Goal: Task Accomplishment & Management: Use online tool/utility

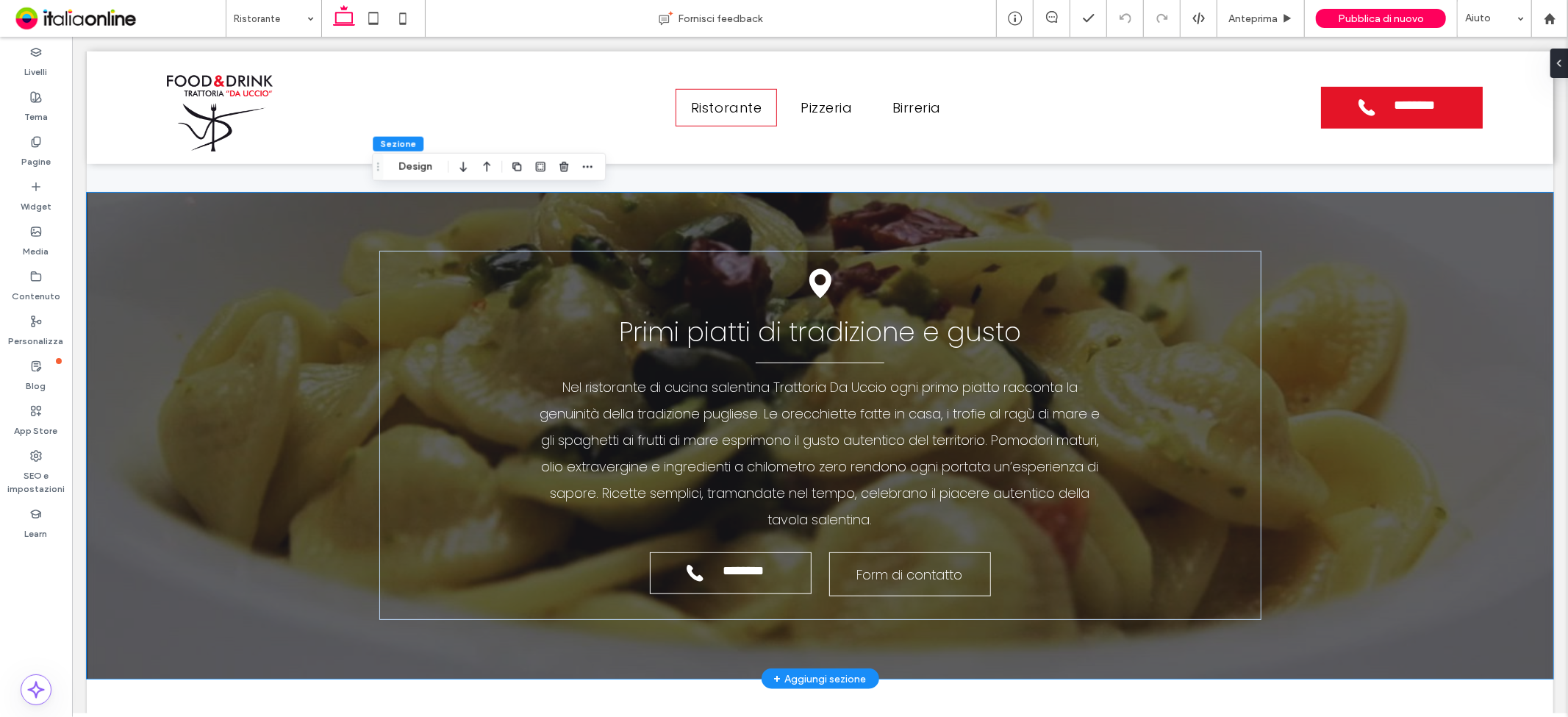
click at [107, 204] on div at bounding box center [819, 436] width 1467 height 487
click at [105, 193] on div at bounding box center [819, 436] width 1467 height 487
click at [422, 170] on button "Design" at bounding box center [415, 167] width 53 height 18
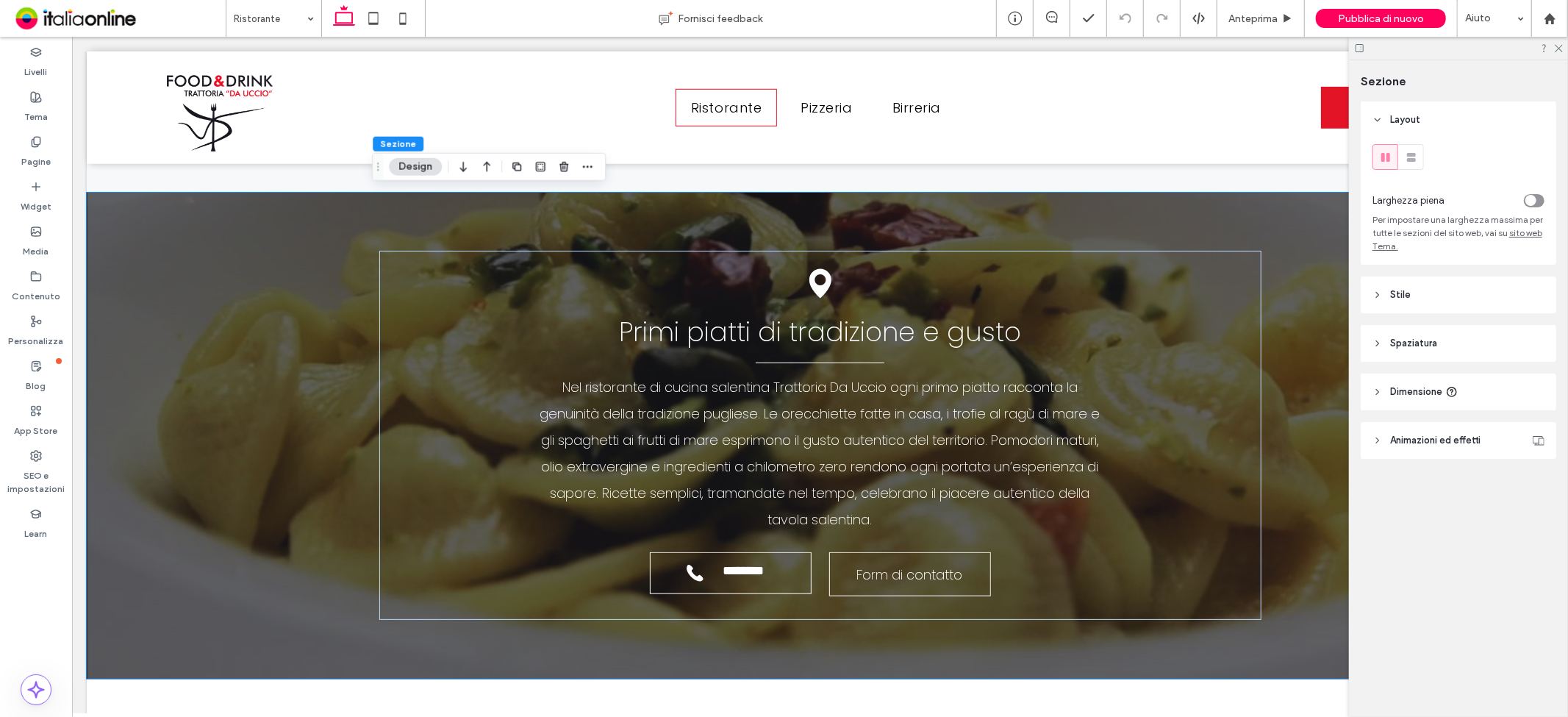
click at [1412, 295] on header "Stile" at bounding box center [1458, 294] width 195 height 36
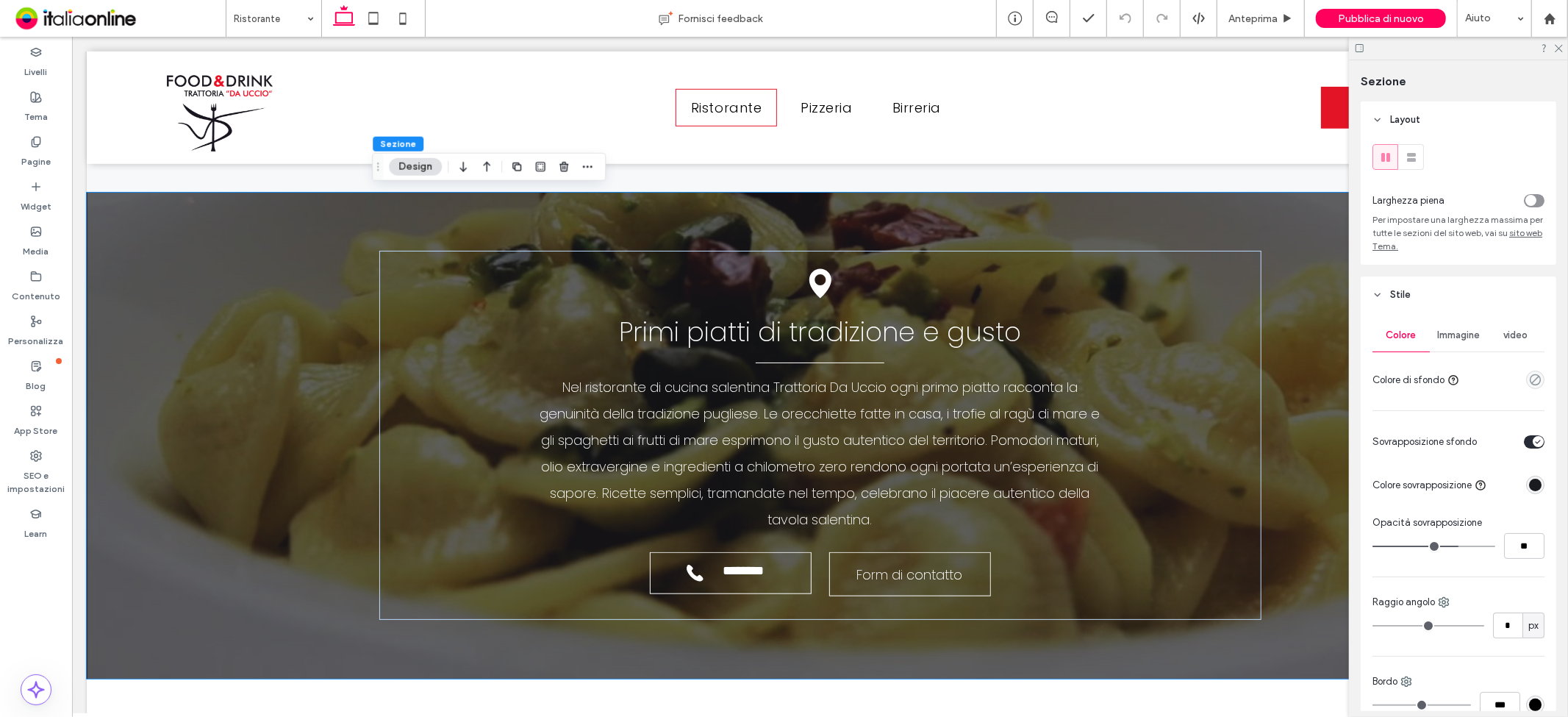
click at [1457, 339] on span "Immagine" at bounding box center [1458, 335] width 43 height 12
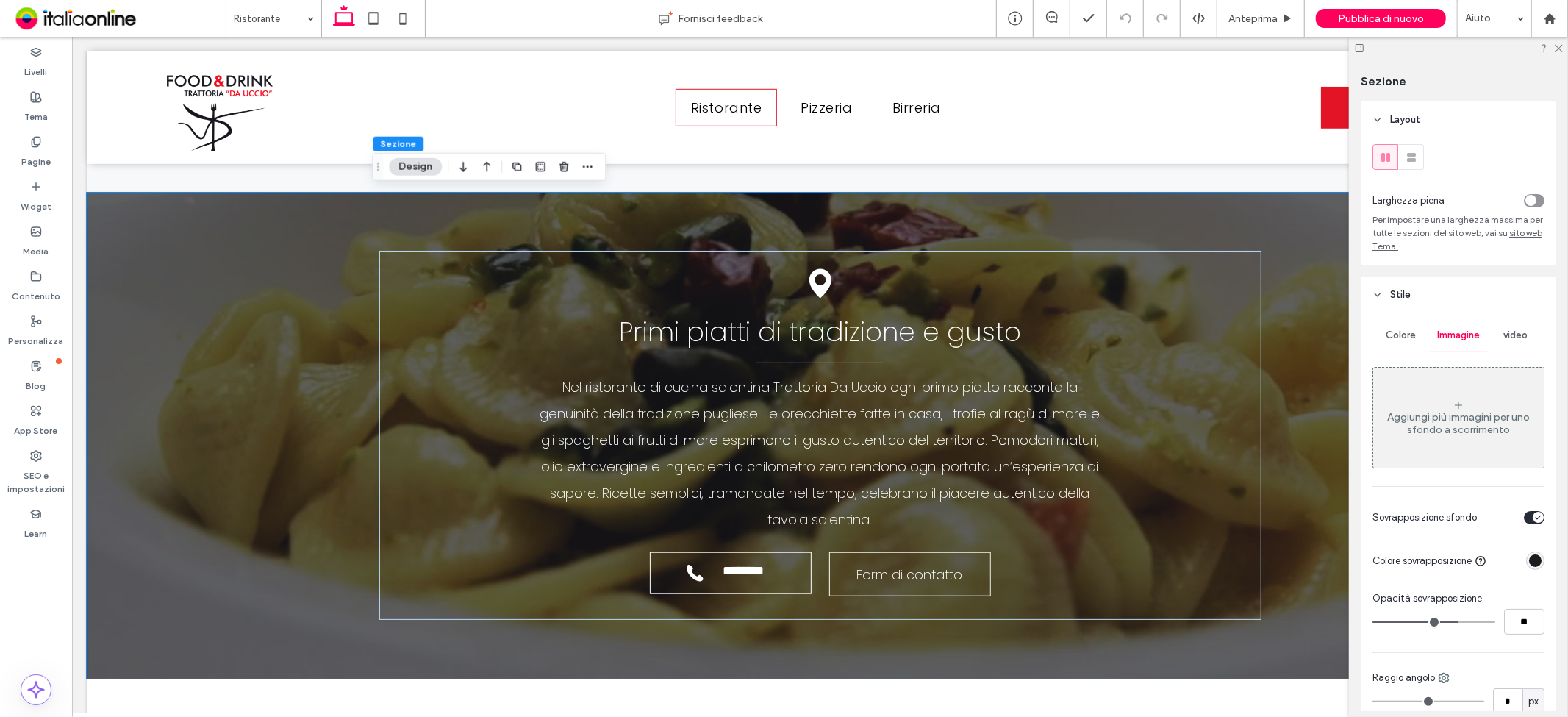
click at [1504, 339] on span "video" at bounding box center [1516, 335] width 24 height 12
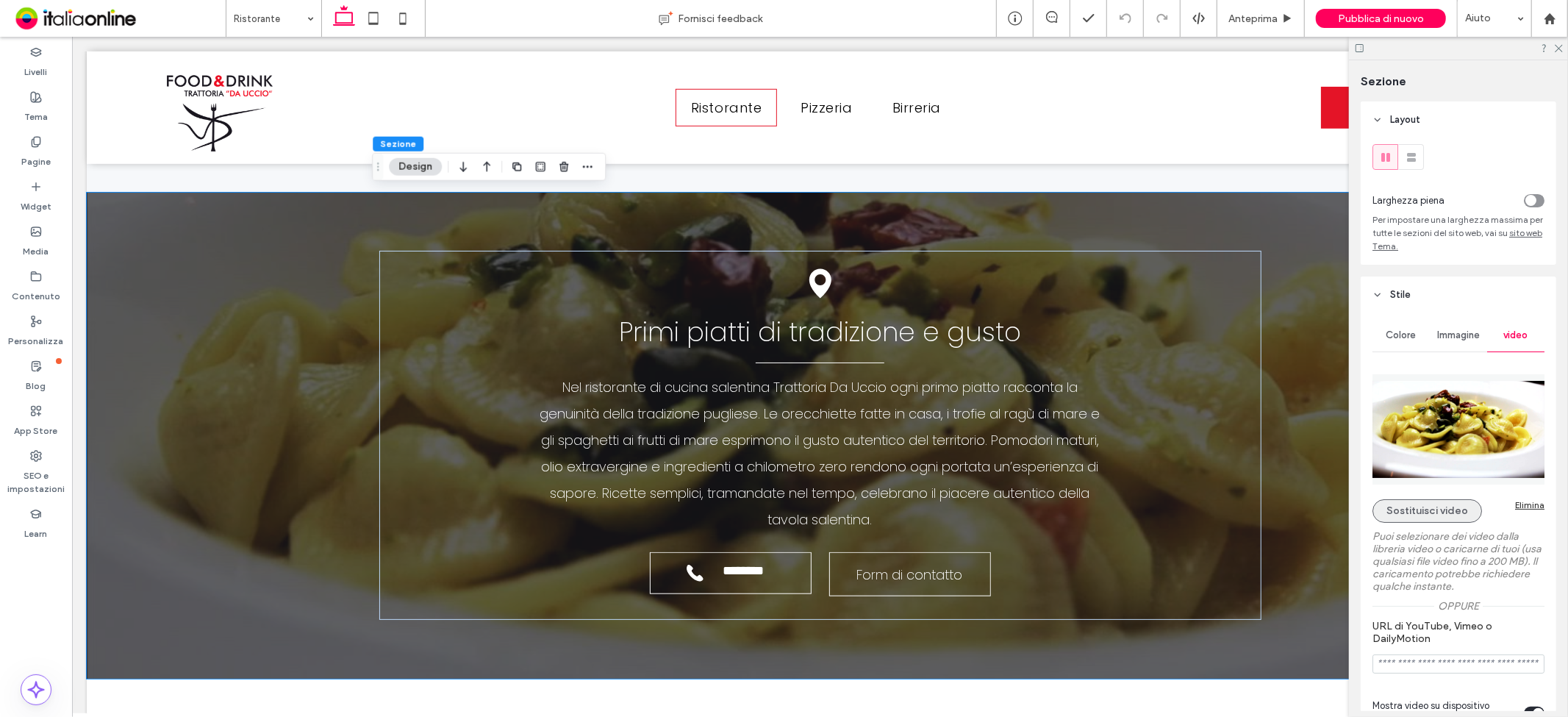
click at [1414, 513] on button "Sostituisci video" at bounding box center [1427, 510] width 110 height 24
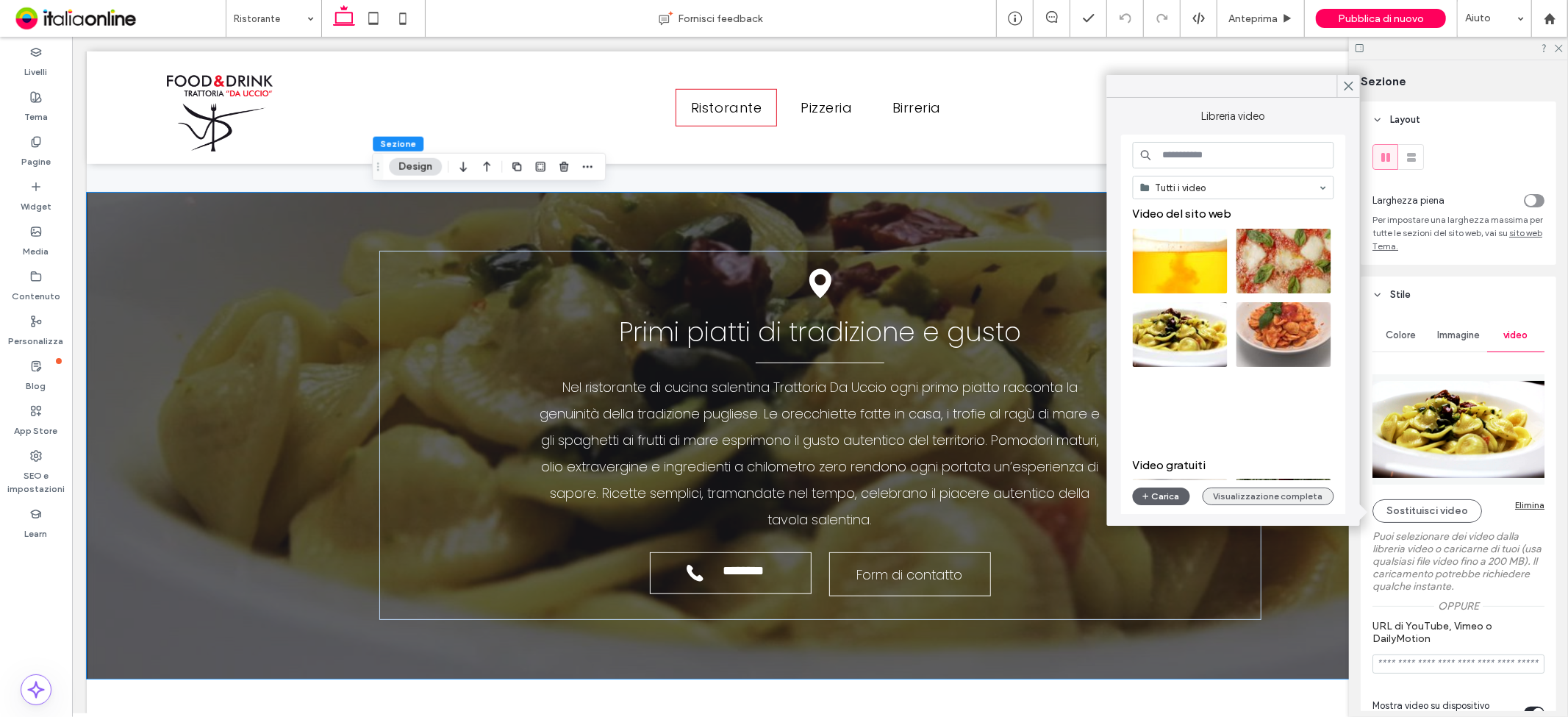
click at [1277, 495] on button "Visualizzazione completa" at bounding box center [1269, 496] width 131 height 18
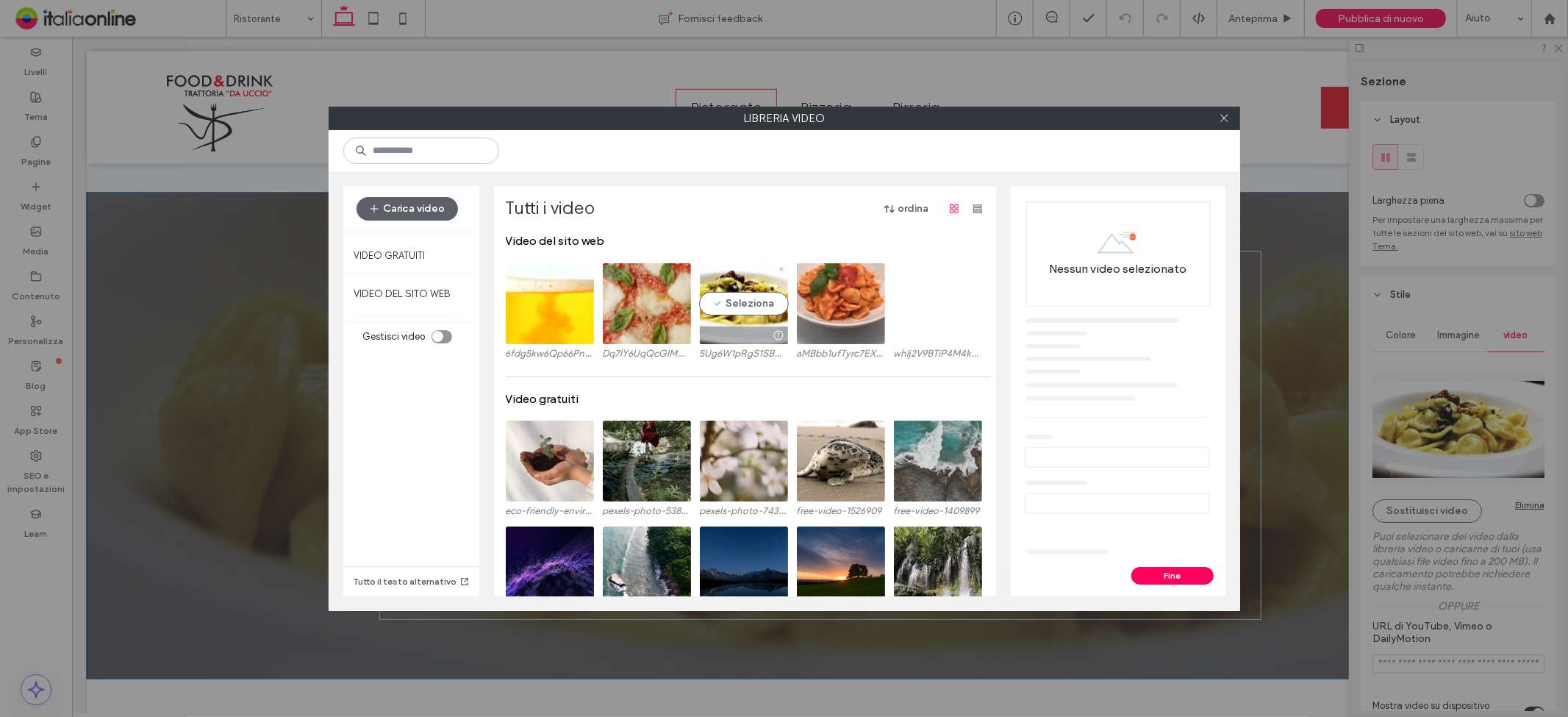
click at [730, 270] on video at bounding box center [744, 303] width 88 height 81
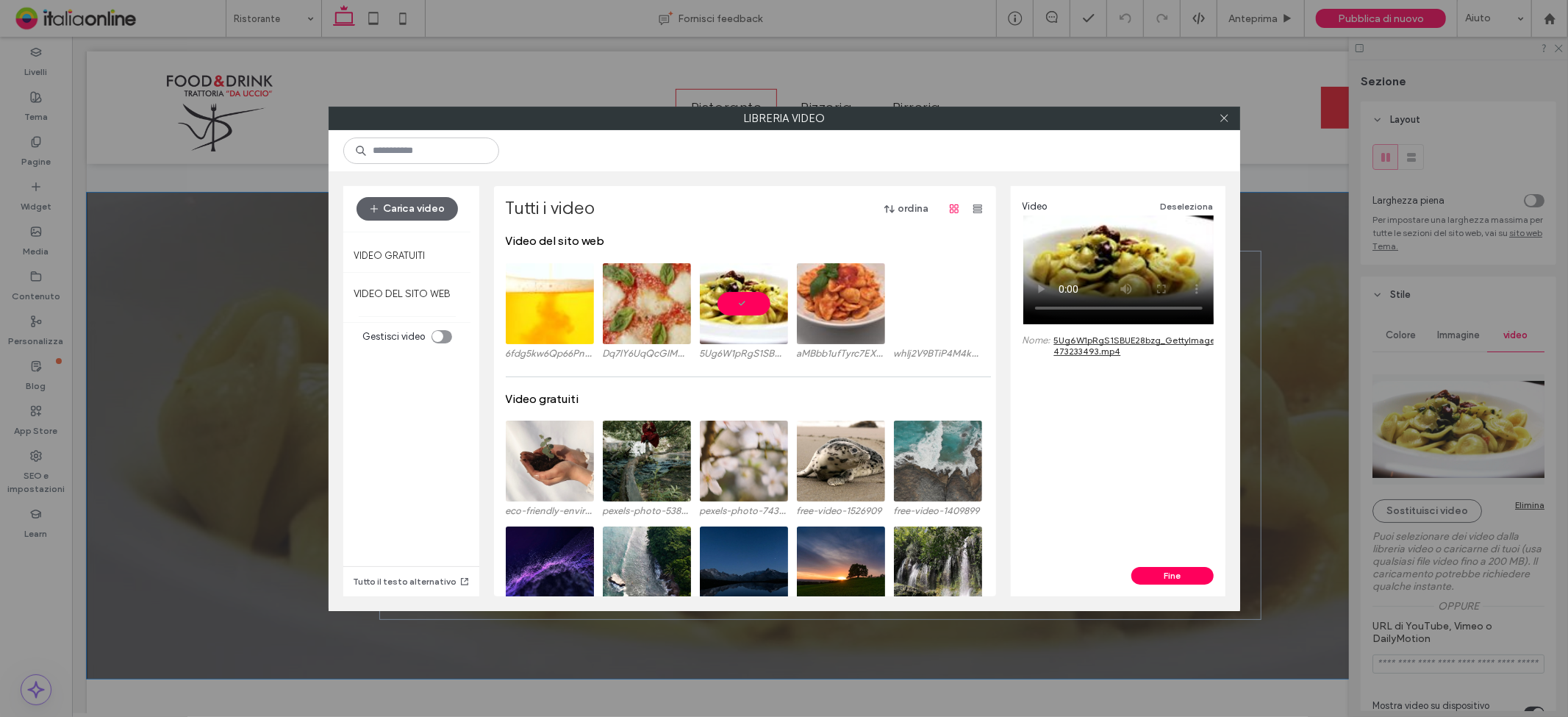
drag, startPoint x: 1052, startPoint y: 340, endPoint x: 1127, endPoint y: 365, distance: 79.1
click at [1127, 365] on div "Video Deseleziona Nome: 5Ug6W1pRgS1SBUE28bzg_GettyImages-473233493.mp4" at bounding box center [1118, 376] width 215 height 380
drag, startPoint x: 1020, startPoint y: 339, endPoint x: 1132, endPoint y: 364, distance: 114.8
click at [1132, 364] on div "Video Deseleziona Nome: 5Ug6W1pRgS1SBUE28bzg_GettyImages-473233493.mp4" at bounding box center [1118, 376] width 215 height 380
click at [1137, 357] on div "Video Deseleziona Nome: 5Ug6W1pRgS1SBUE28bzg_GettyImages-473233493.mp4" at bounding box center [1119, 278] width 191 height 161
